Goal: Navigation & Orientation: Find specific page/section

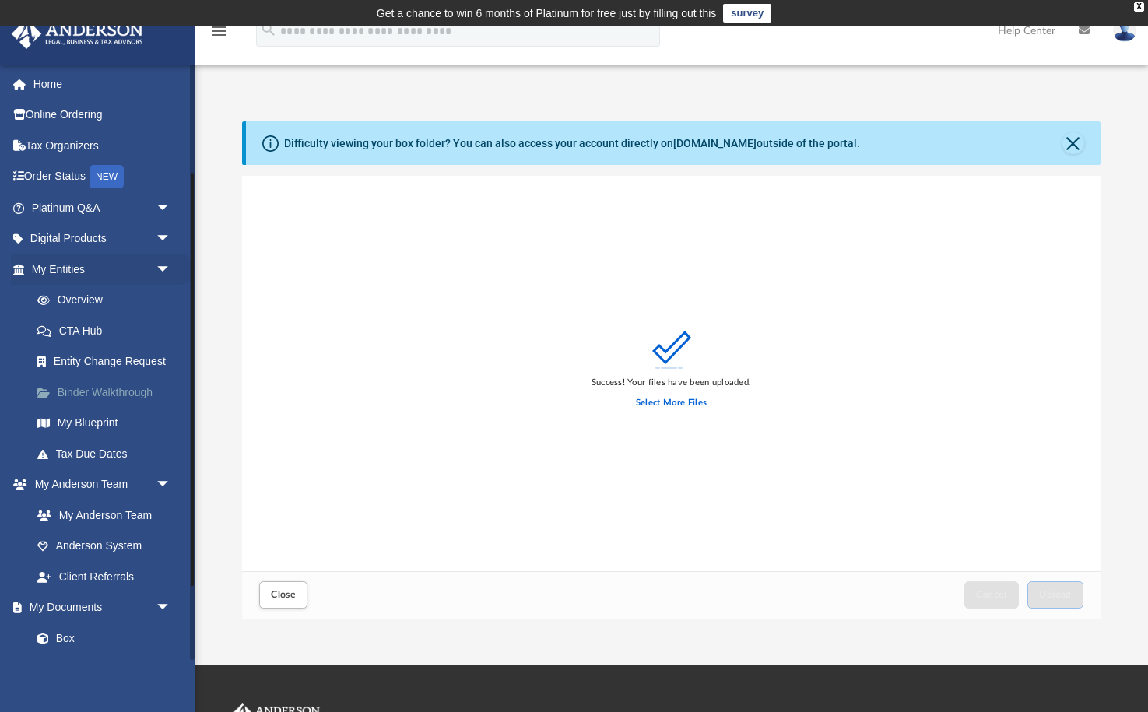
scroll to position [394, 857]
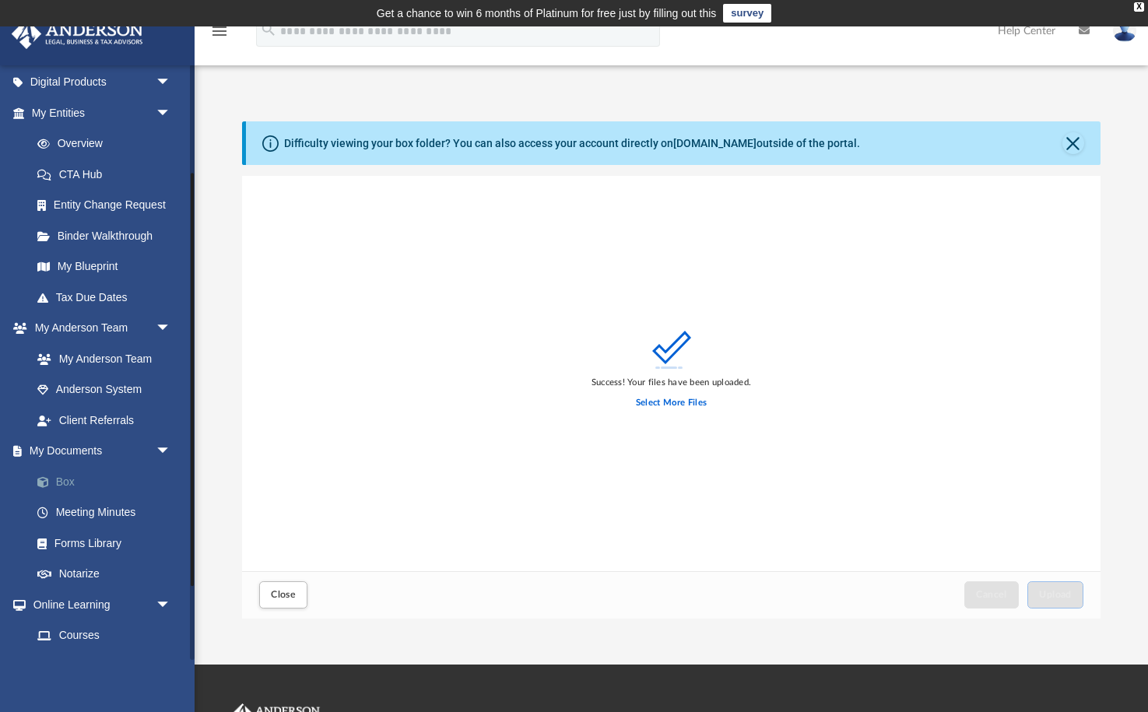
click at [68, 471] on link "Box" at bounding box center [108, 481] width 173 height 31
click at [98, 503] on link "Meeting Minutes" at bounding box center [108, 512] width 173 height 31
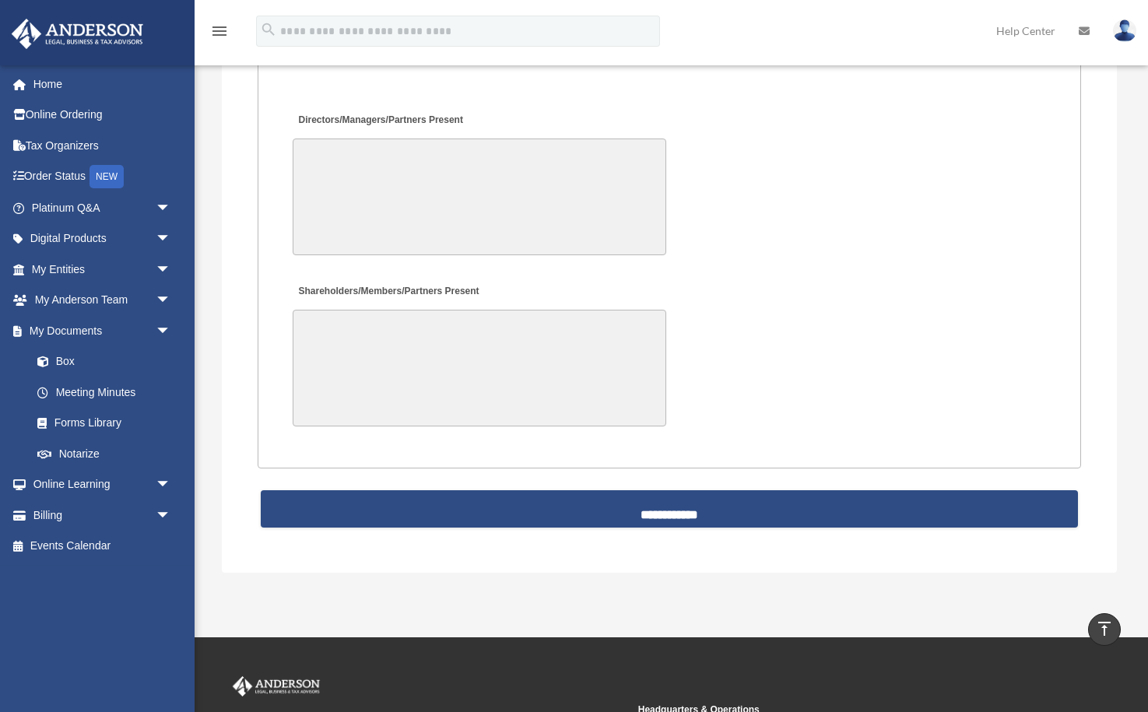
scroll to position [3364, 0]
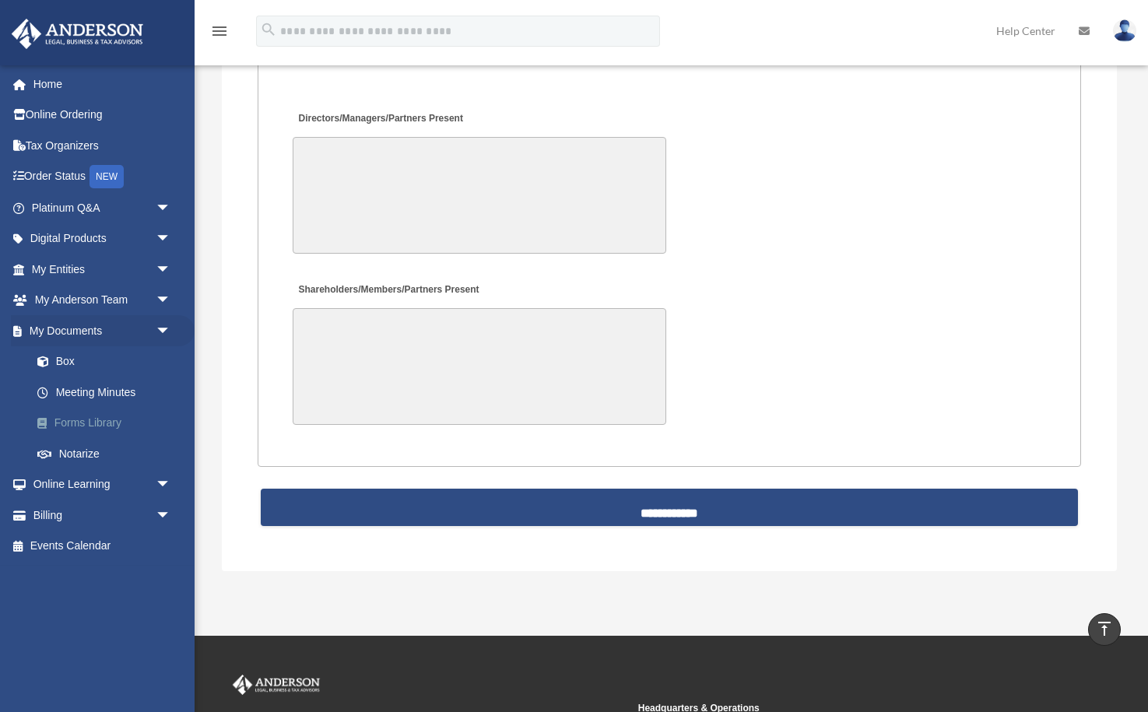
click at [96, 414] on link "Forms Library" at bounding box center [108, 423] width 173 height 31
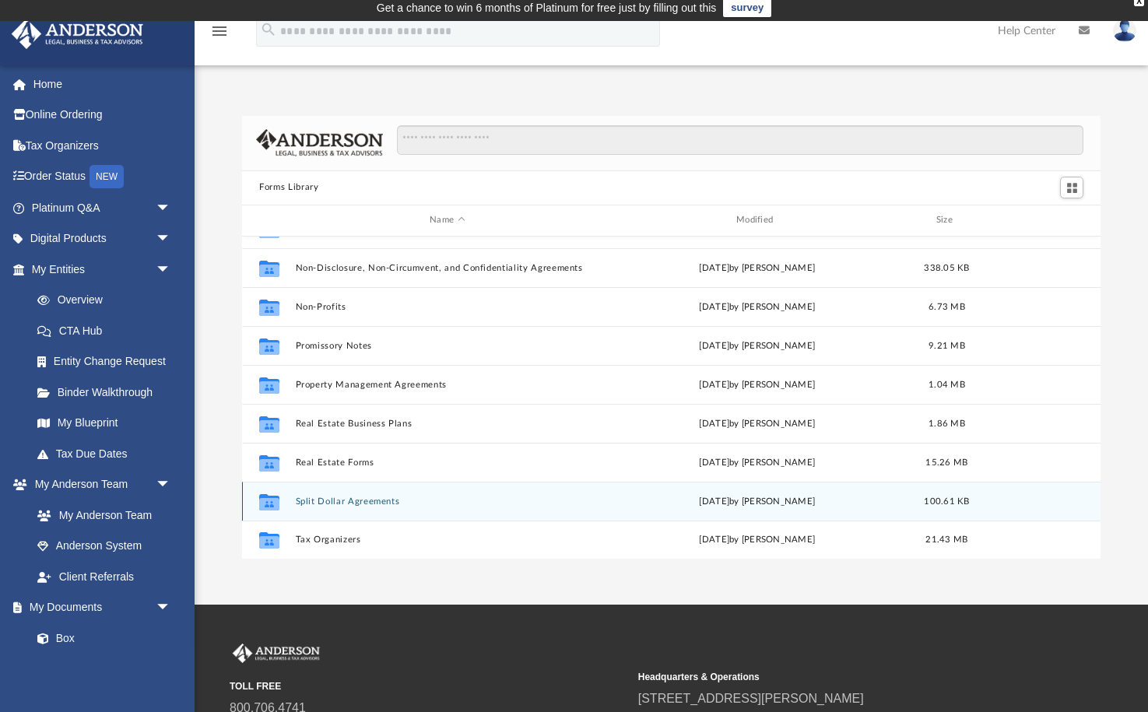
scroll to position [844, 0]
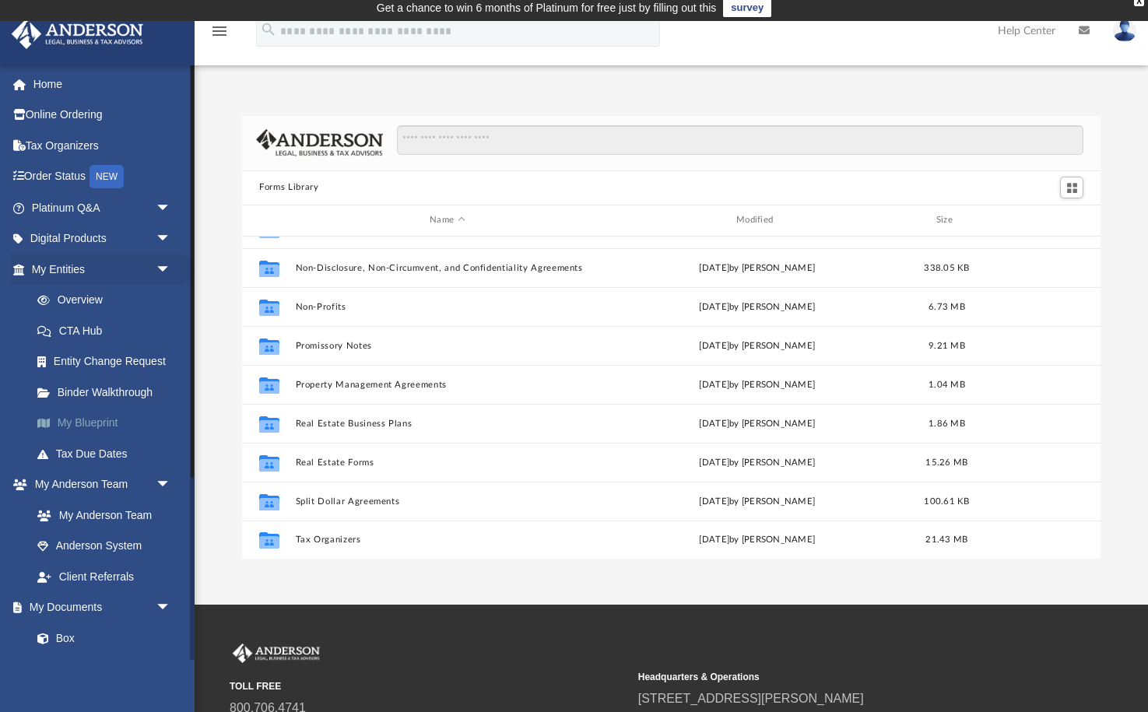
click at [94, 422] on link "My Blueprint" at bounding box center [108, 423] width 173 height 31
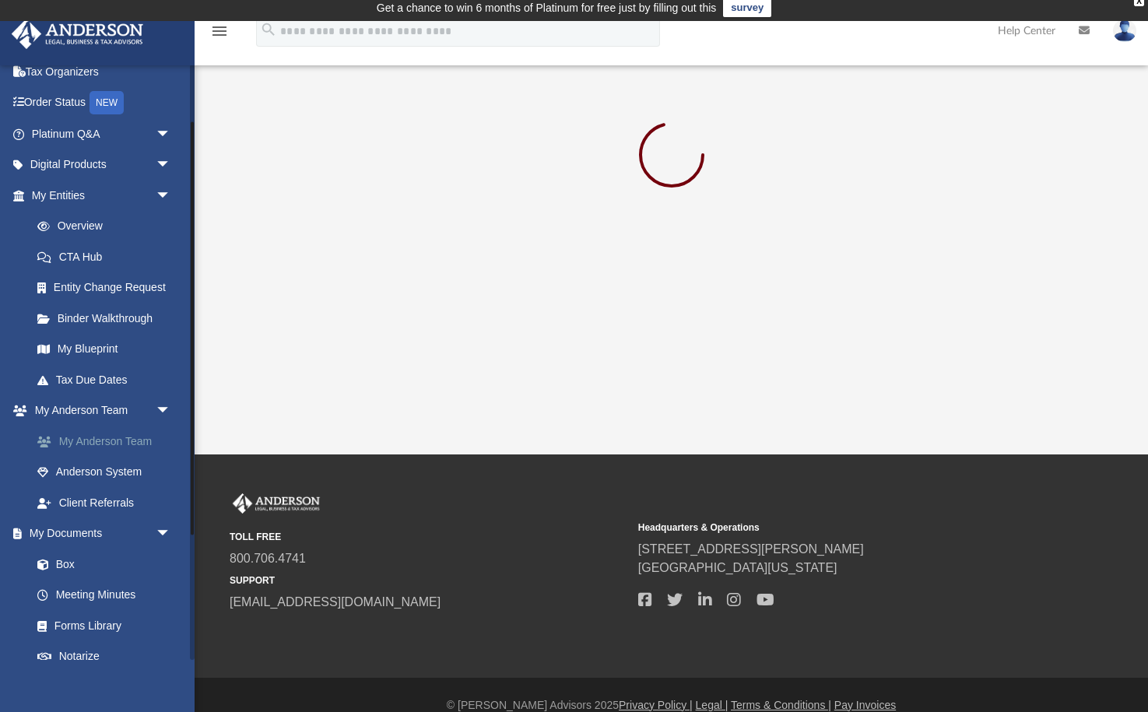
scroll to position [83, 0]
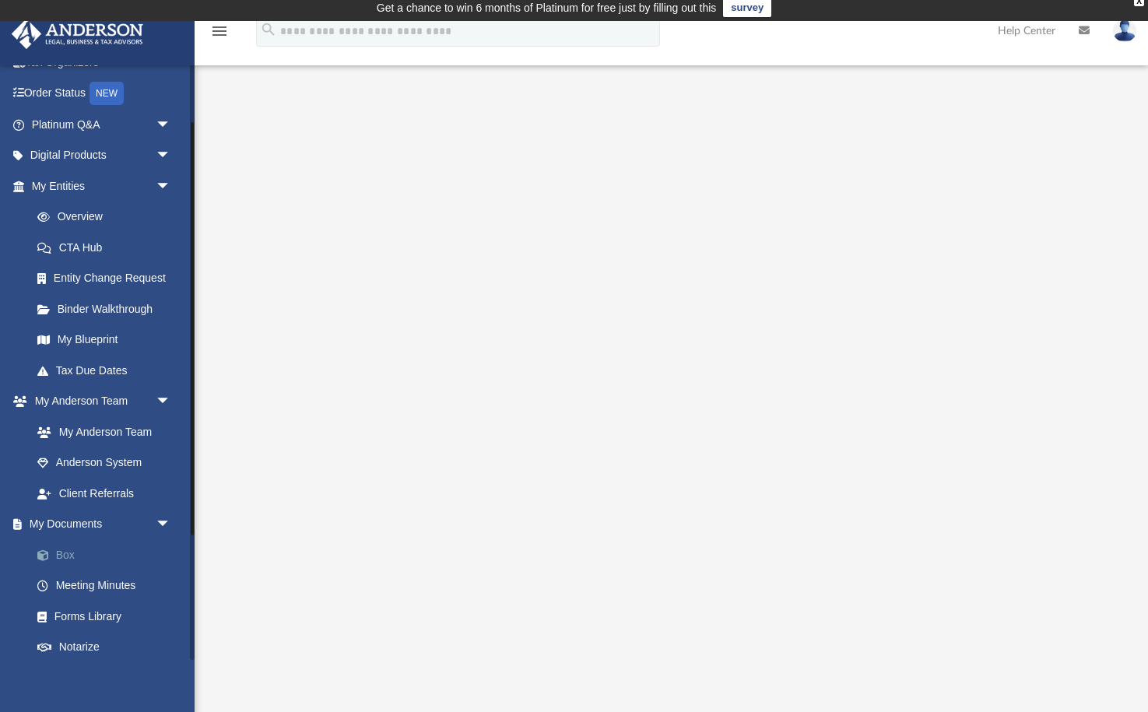
click at [68, 546] on link "Box" at bounding box center [108, 554] width 173 height 31
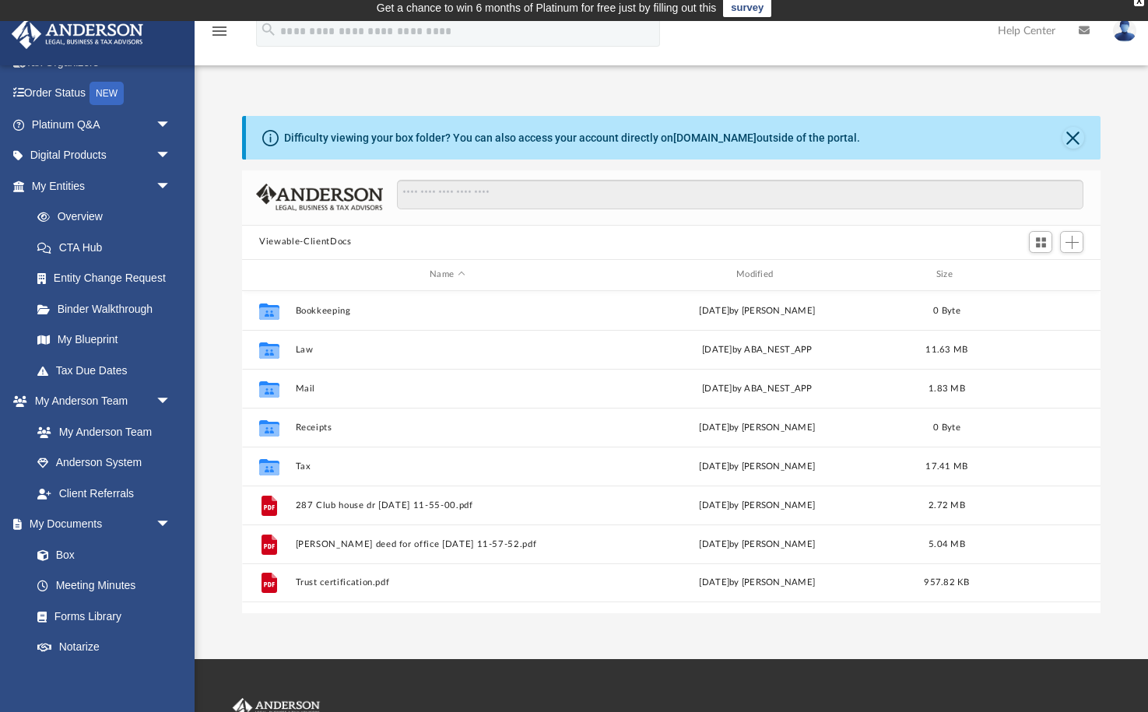
scroll to position [354, 857]
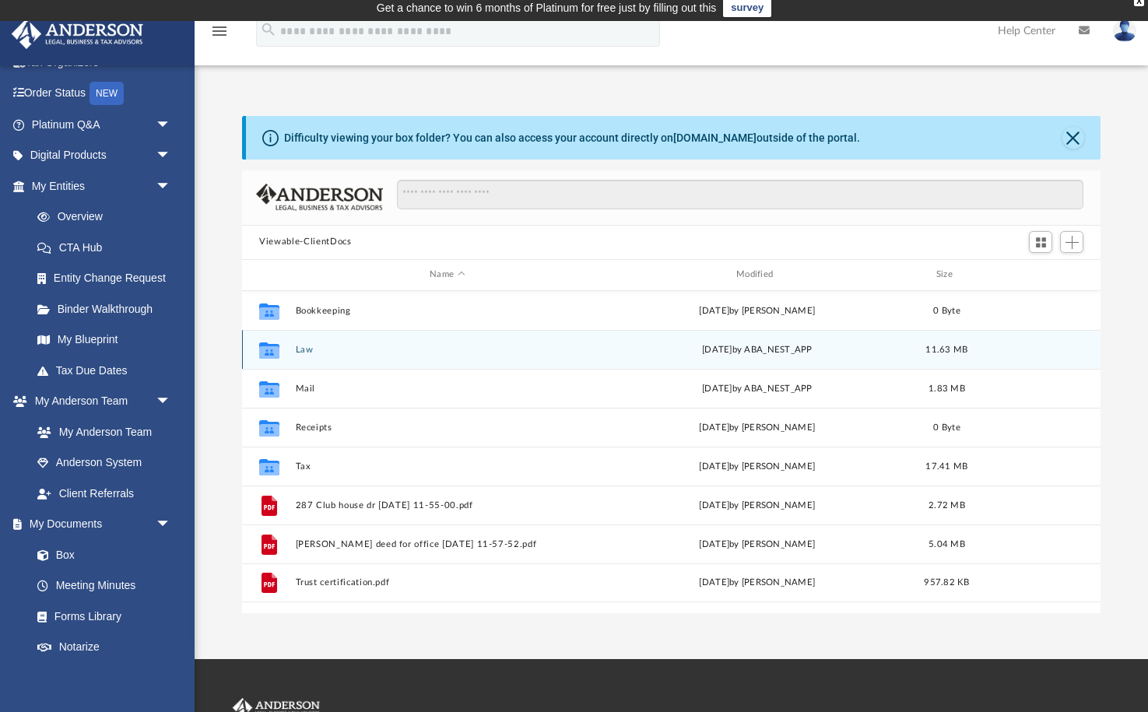
click at [464, 358] on div "Collaborated Folder Law [DATE] by ABA_NEST_APP 11.63 MB" at bounding box center [671, 349] width 858 height 39
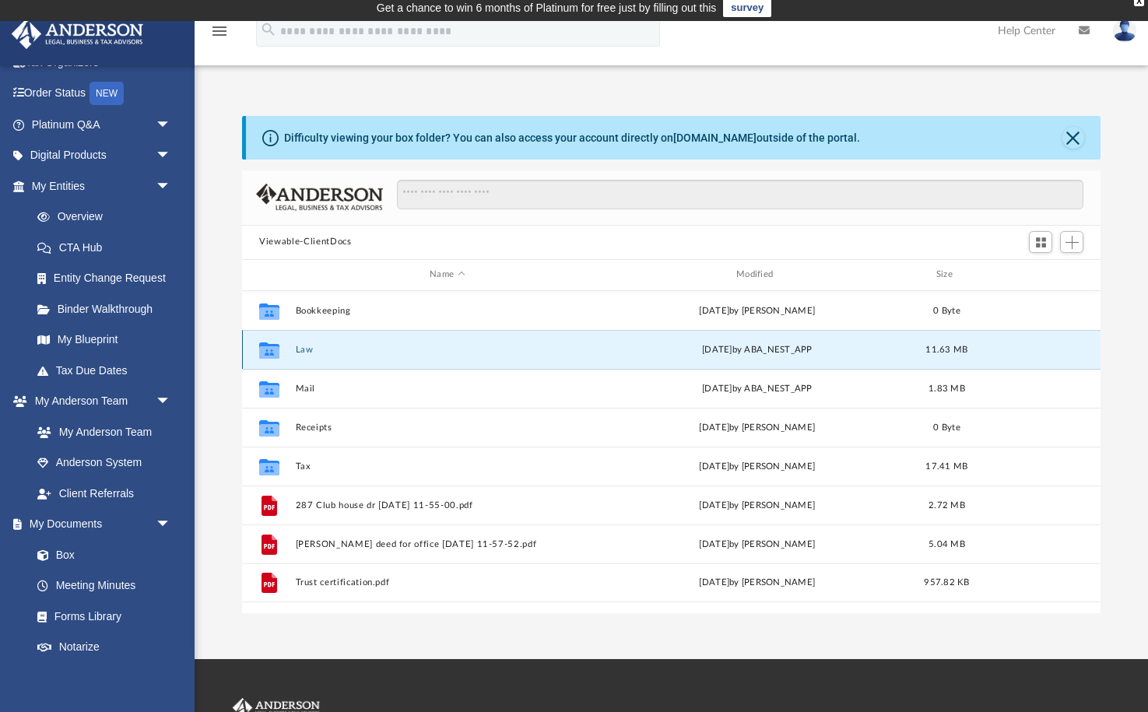
click at [268, 350] on icon "grid" at bounding box center [269, 351] width 20 height 12
click at [308, 350] on button "Law" at bounding box center [447, 349] width 303 height 10
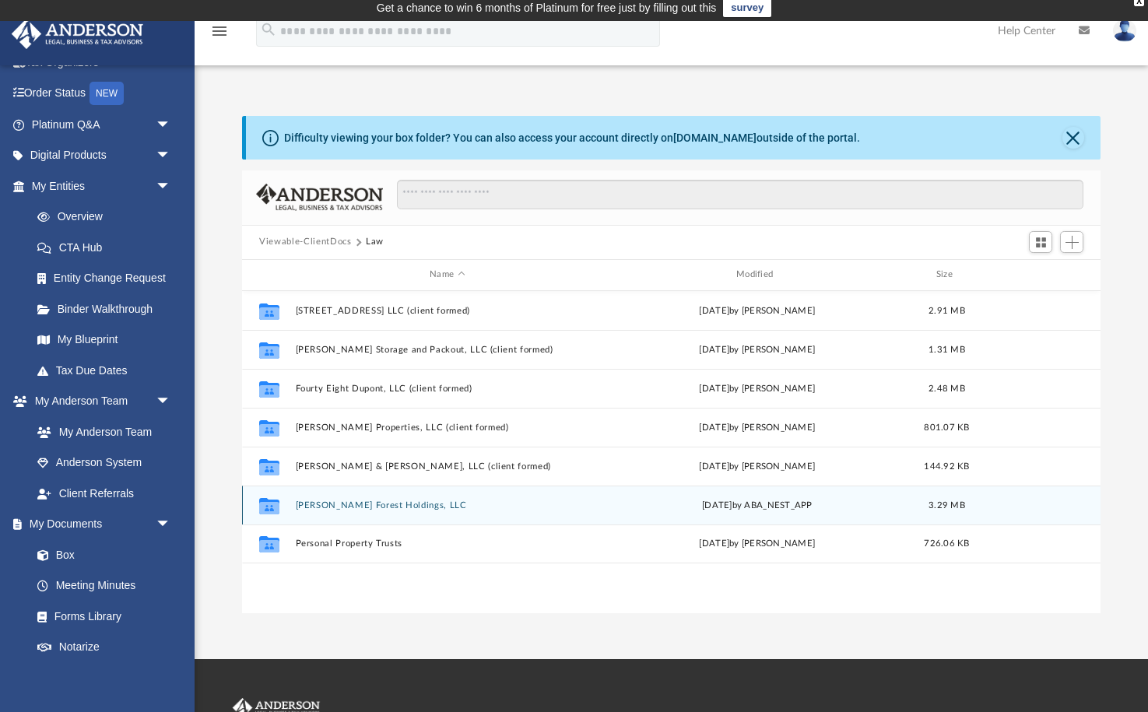
click at [359, 504] on button "[PERSON_NAME] Forest Holdings, LLC" at bounding box center [447, 504] width 303 height 10
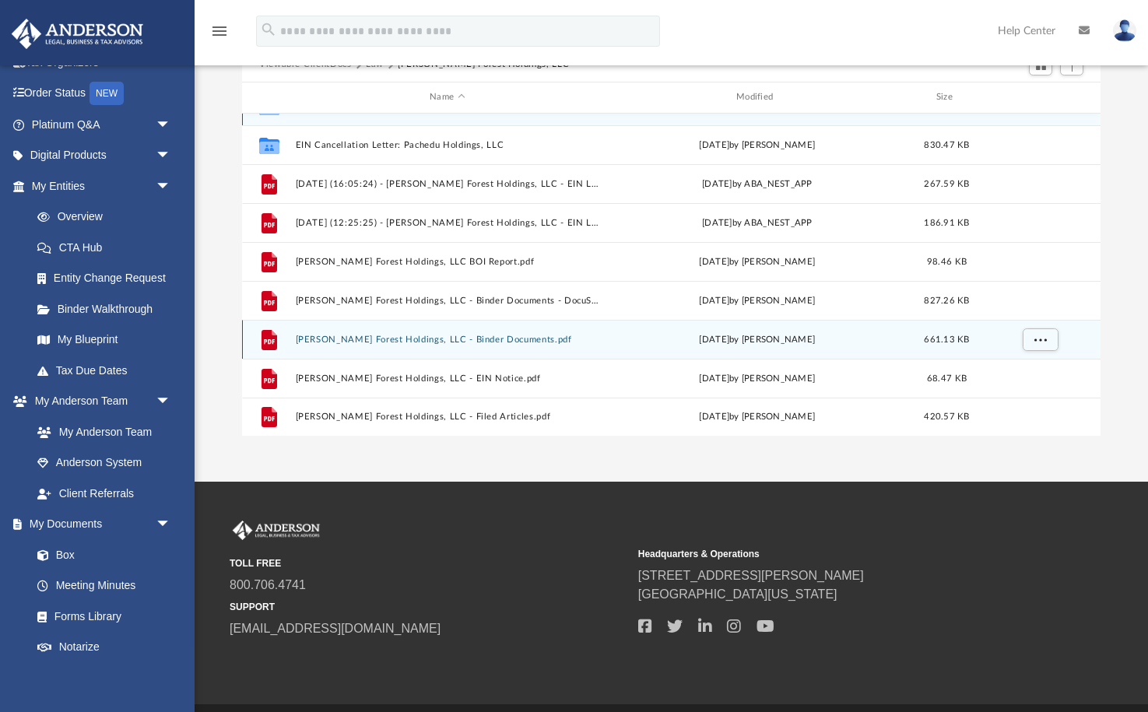
scroll to position [184, 0]
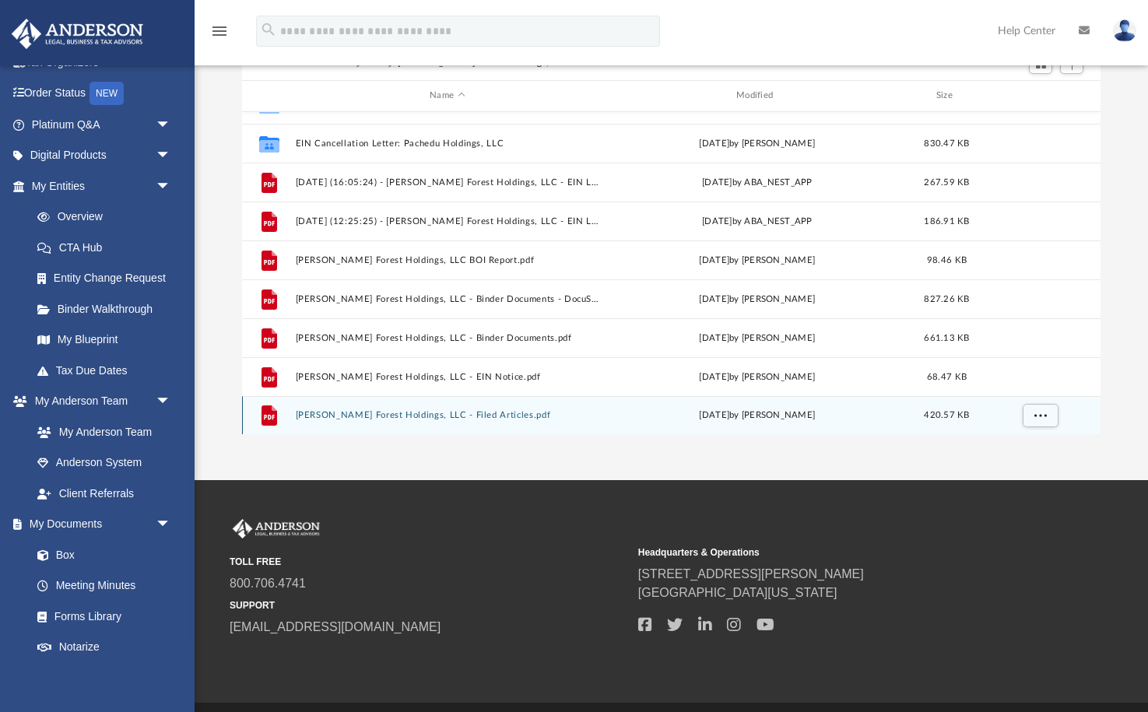
click at [431, 412] on button "[PERSON_NAME] Forest Holdings, LLC - Filed Articles.pdf" at bounding box center [447, 415] width 303 height 10
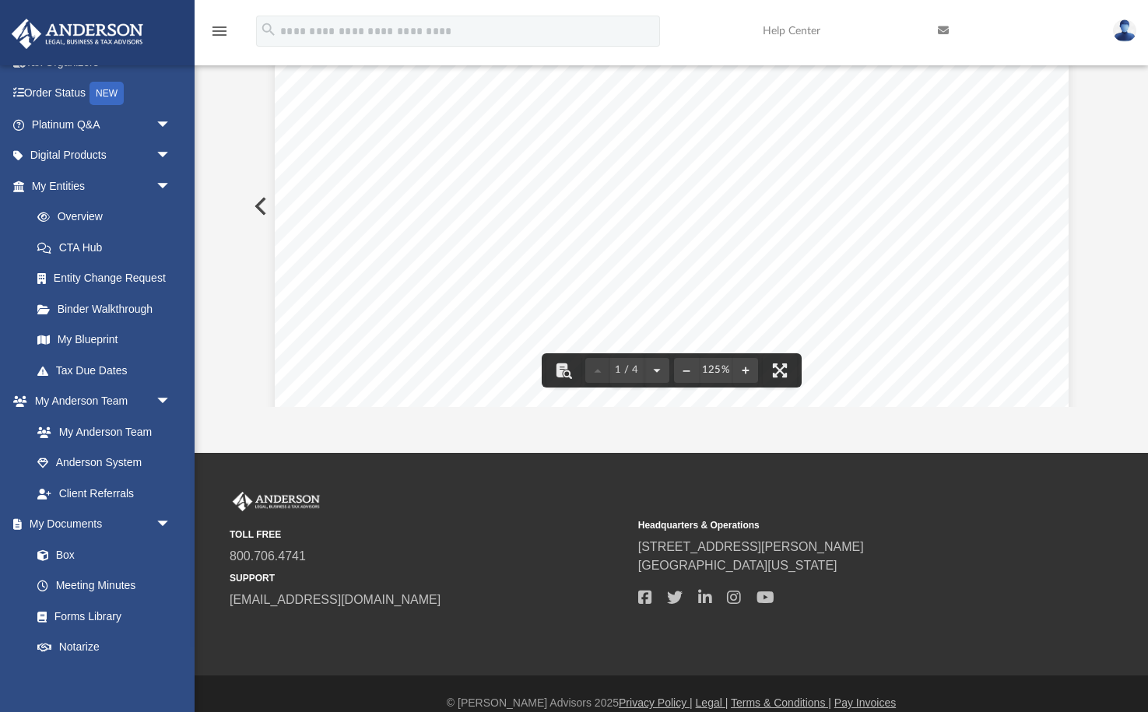
scroll to position [298, 0]
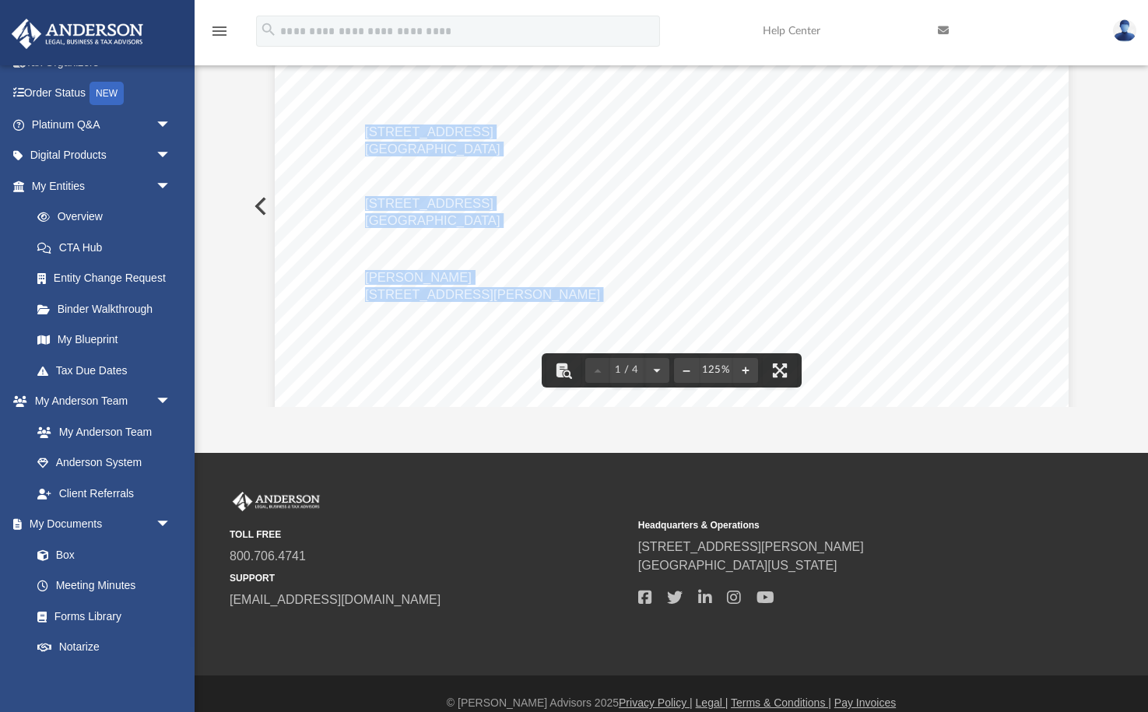
drag, startPoint x: 366, startPoint y: 133, endPoint x: 495, endPoint y: 152, distance: 130.6
click at [495, 152] on div "[US_STATE] Secretary of State [PERSON_NAME][GEOGRAPHIC_DATA]-0020 Ph. [PHONE_NU…" at bounding box center [672, 232] width 794 height 1027
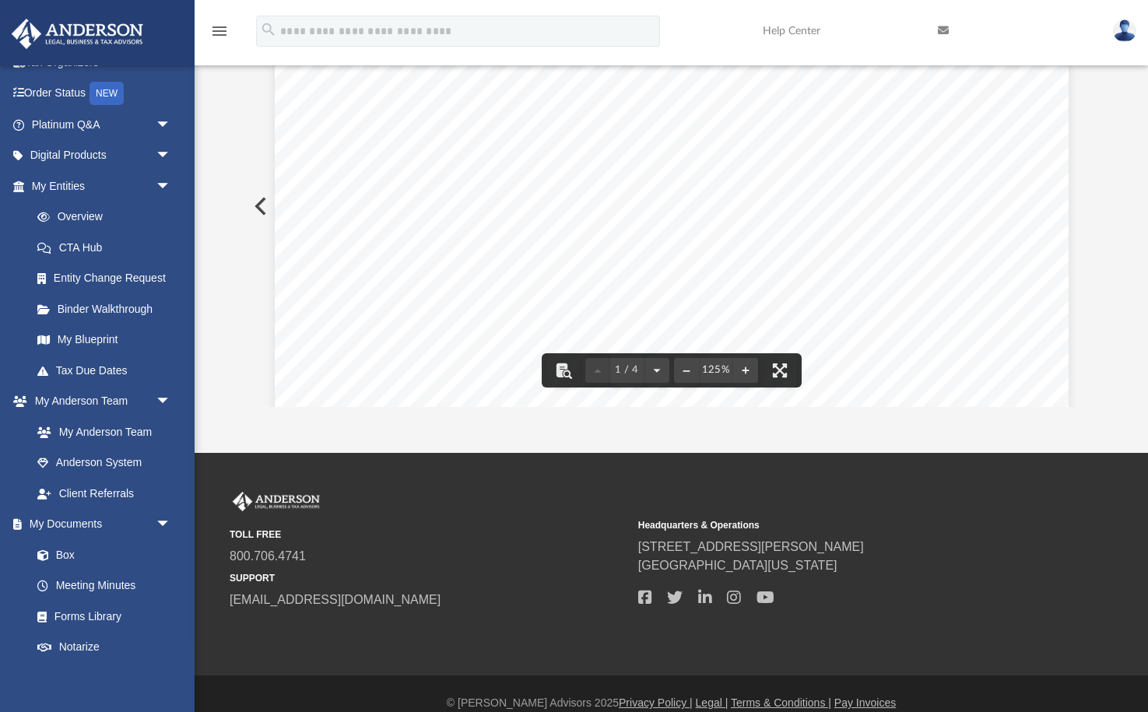
click at [717, 162] on div "[US_STATE] Secretary of State [PERSON_NAME][GEOGRAPHIC_DATA]-0020 Ph. [PHONE_NU…" at bounding box center [672, 232] width 794 height 1027
